Goal: Information Seeking & Learning: Find specific page/section

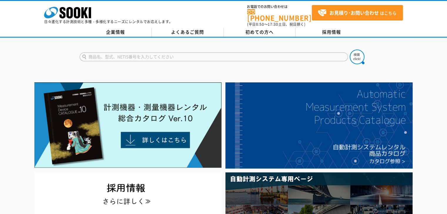
click at [103, 55] on input "text" at bounding box center [214, 57] width 268 height 9
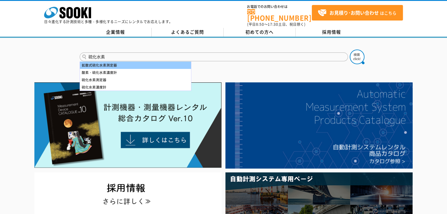
click at [113, 62] on div "拡散式硫化水素測定器" at bounding box center [135, 65] width 111 height 7
type input "拡散式硫化水素測定器"
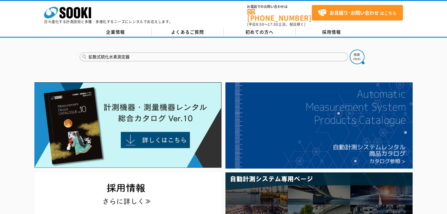
click at [350, 50] on button at bounding box center [357, 57] width 15 height 15
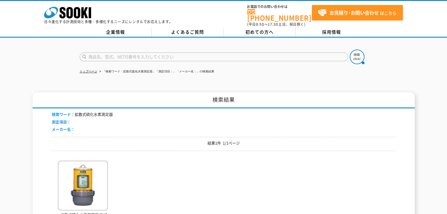
click at [109, 53] on input "text" at bounding box center [214, 57] width 268 height 9
click at [350, 50] on button at bounding box center [357, 57] width 15 height 15
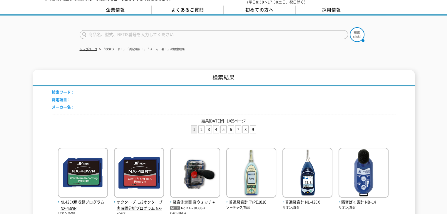
scroll to position [39, 0]
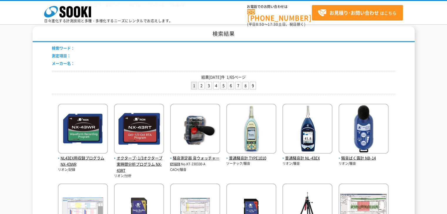
click at [75, 57] on div "検索ワード： 測定項目： メーカー名：" at bounding box center [224, 56] width 344 height 28
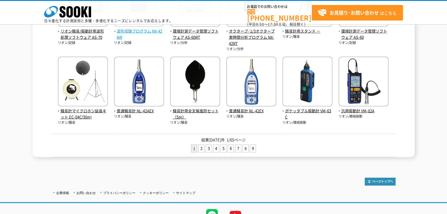
scroll to position [275, 0]
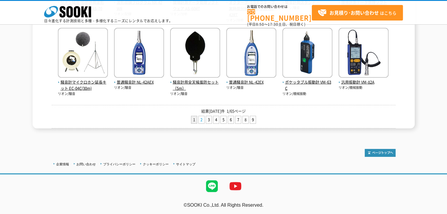
click at [204, 120] on link "2" at bounding box center [202, 119] width 6 height 7
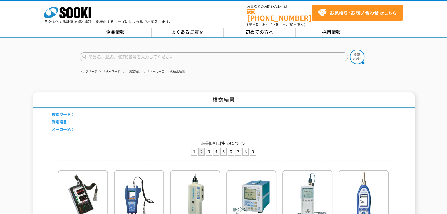
click at [114, 53] on input "text" at bounding box center [214, 57] width 268 height 9
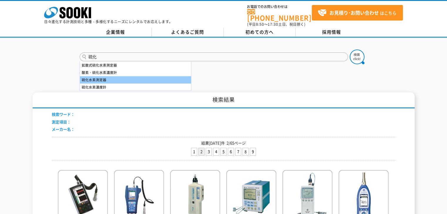
click at [116, 76] on div "硫化水素測定器" at bounding box center [135, 79] width 111 height 7
type input "硫化水素測定器"
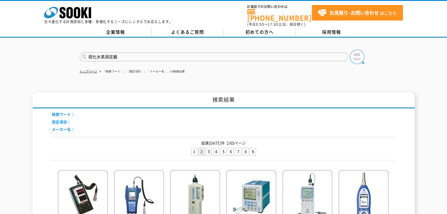
click at [357, 51] on img at bounding box center [357, 57] width 15 height 15
click at [245, 148] on link "8" at bounding box center [246, 151] width 6 height 7
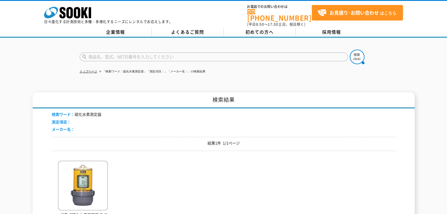
click at [136, 69] on li "「検索ワード：硫化水素測定器」「測定項目：」「メーカー名：」の検索結果" at bounding box center [151, 72] width 107 height 6
click at [98, 53] on input "text" at bounding box center [214, 57] width 268 height 9
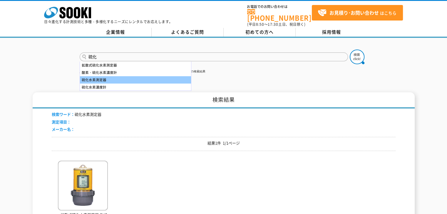
click at [113, 76] on div "硫化水素測定器" at bounding box center [135, 79] width 111 height 7
type input "硫化水素測定器"
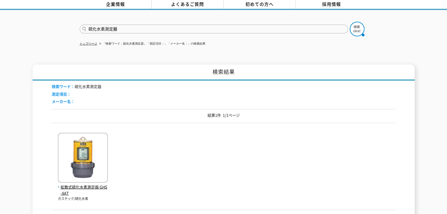
scroll to position [39, 0]
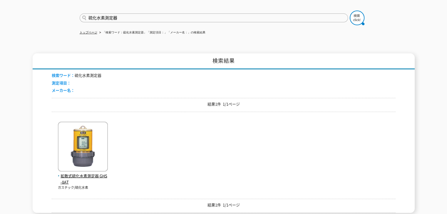
click at [78, 80] on li "測定項目：" at bounding box center [77, 83] width 50 height 6
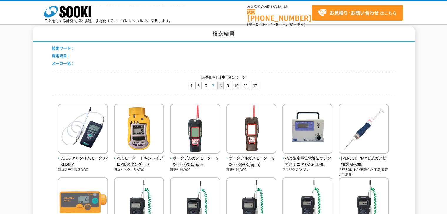
click at [214, 86] on link "7" at bounding box center [213, 85] width 6 height 7
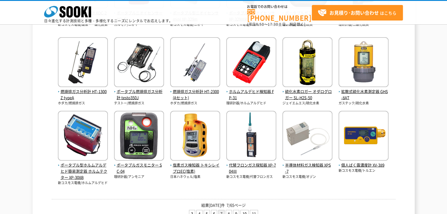
scroll to position [196, 0]
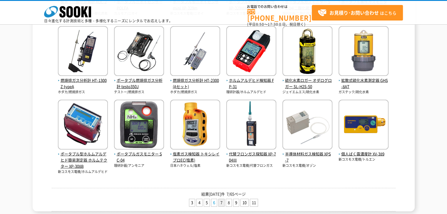
click at [215, 202] on link "6" at bounding box center [214, 202] width 6 height 7
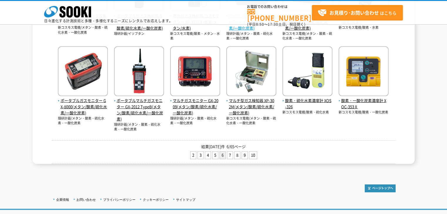
scroll to position [274, 0]
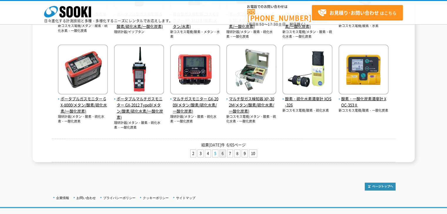
click at [214, 152] on link "5" at bounding box center [215, 153] width 6 height 7
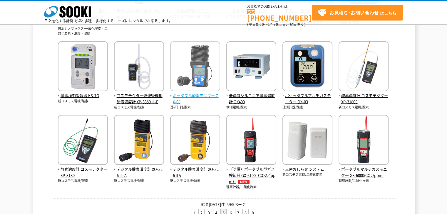
scroll to position [196, 0]
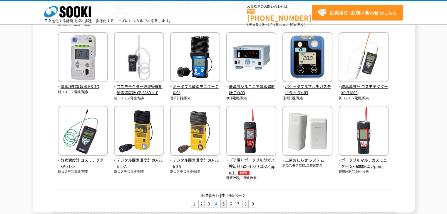
click at [215, 202] on link "4" at bounding box center [216, 204] width 6 height 7
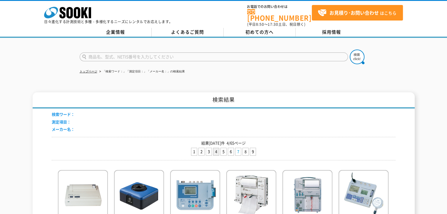
click at [237, 148] on link "7" at bounding box center [238, 151] width 6 height 7
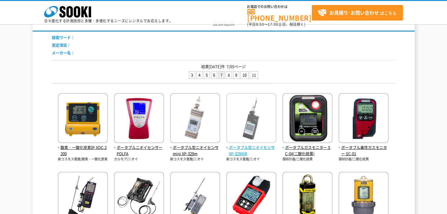
scroll to position [39, 0]
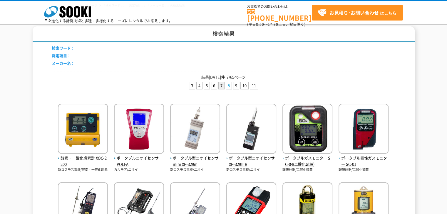
click at [229, 85] on link "8" at bounding box center [229, 85] width 6 height 7
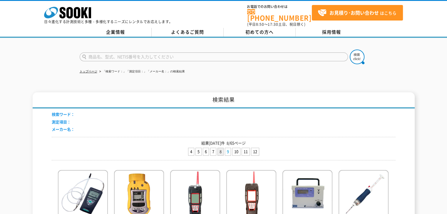
click at [228, 148] on link "9" at bounding box center [228, 151] width 6 height 7
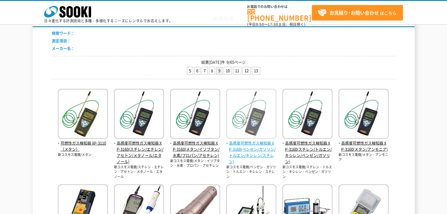
scroll to position [39, 0]
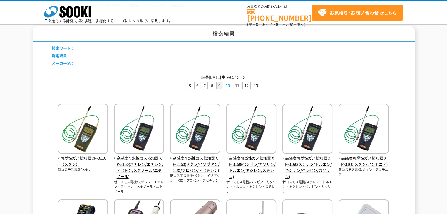
click at [228, 84] on link "10" at bounding box center [228, 85] width 8 height 7
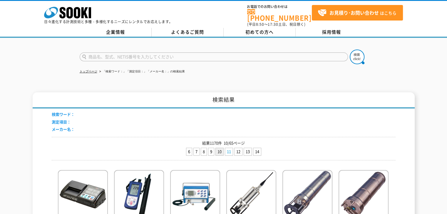
click at [229, 148] on link "11" at bounding box center [229, 151] width 8 height 7
click at [187, 148] on link "6" at bounding box center [189, 151] width 6 height 7
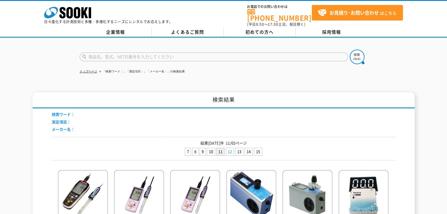
click at [230, 148] on link "12" at bounding box center [230, 151] width 8 height 7
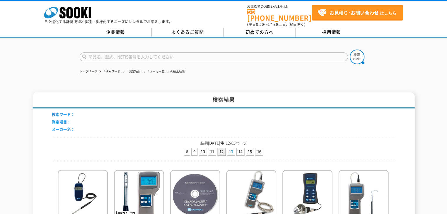
click at [232, 148] on link "13" at bounding box center [231, 151] width 8 height 7
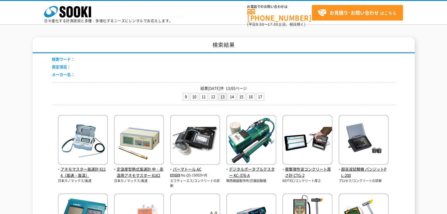
scroll to position [78, 0]
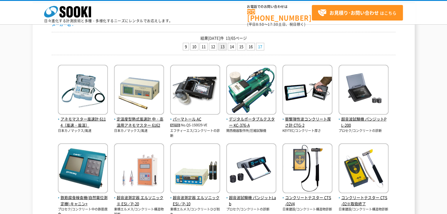
click at [260, 48] on link "17" at bounding box center [260, 46] width 8 height 7
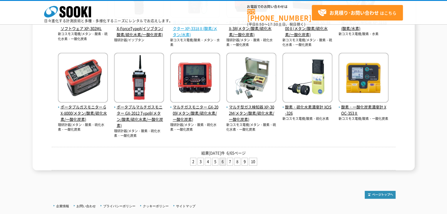
scroll to position [274, 0]
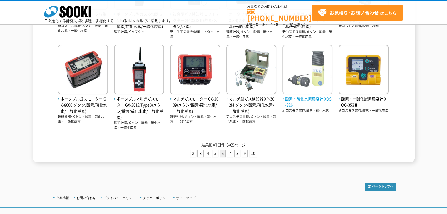
click at [297, 64] on img at bounding box center [307, 70] width 50 height 51
click at [301, 97] on span "酸素・硫化水素濃度計 XOS-326" at bounding box center [307, 102] width 50 height 12
